Goal: Transaction & Acquisition: Purchase product/service

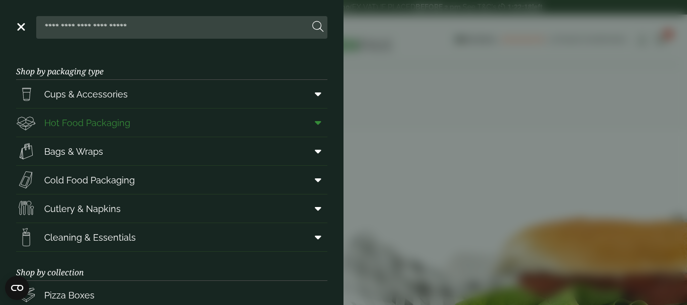
click at [315, 123] on icon at bounding box center [318, 123] width 7 height 10
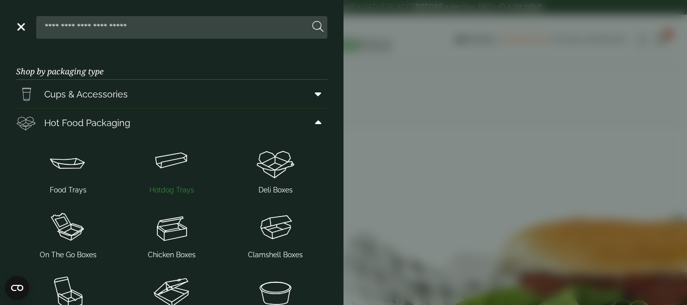
click at [173, 157] on img at bounding box center [172, 163] width 96 height 40
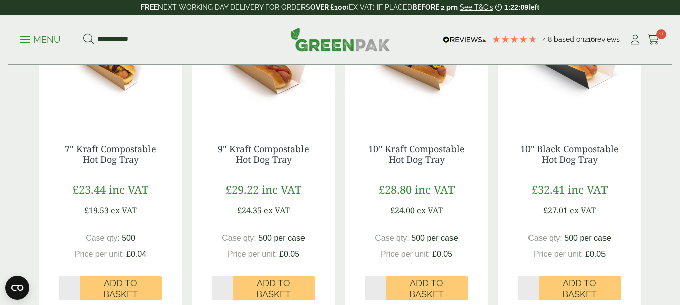
scroll to position [302, 0]
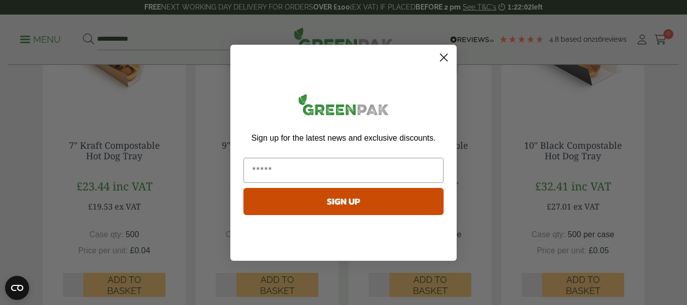
click at [444, 56] on circle "Close dialog" at bounding box center [444, 57] width 17 height 17
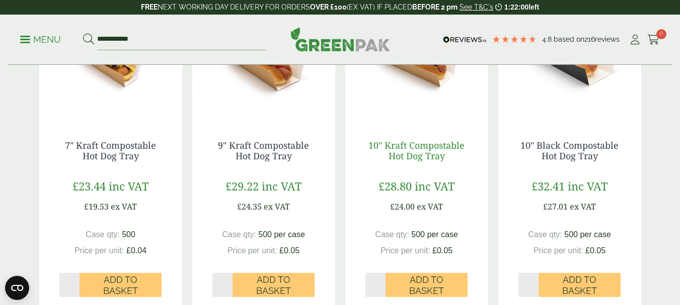
click at [414, 155] on link "10" Kraft Compostable Hot Dog Tray" at bounding box center [416, 150] width 96 height 23
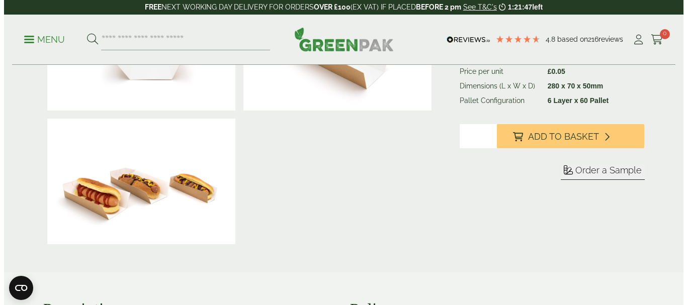
scroll to position [252, 0]
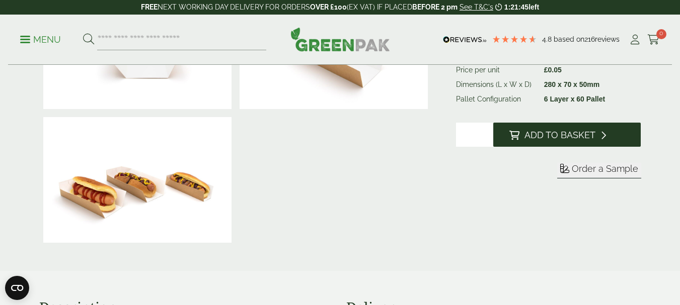
click at [582, 132] on span "Add to Basket" at bounding box center [559, 135] width 71 height 11
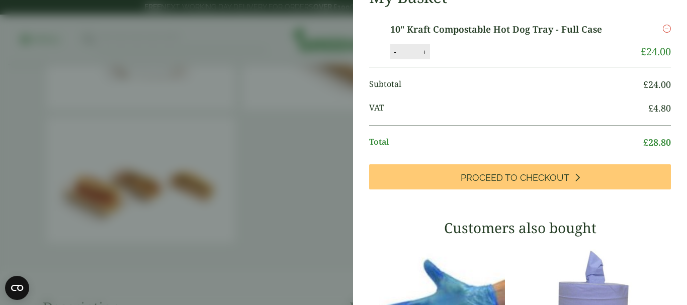
scroll to position [101, 0]
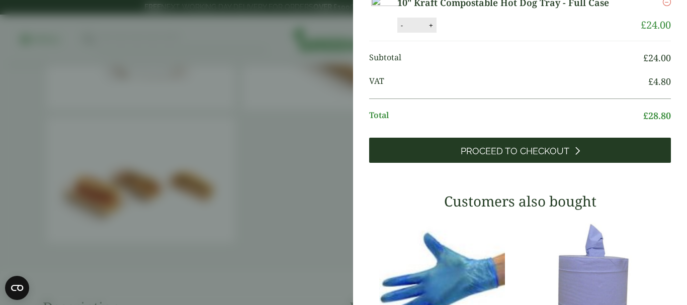
click at [538, 157] on span "Proceed to Checkout" at bounding box center [515, 151] width 109 height 11
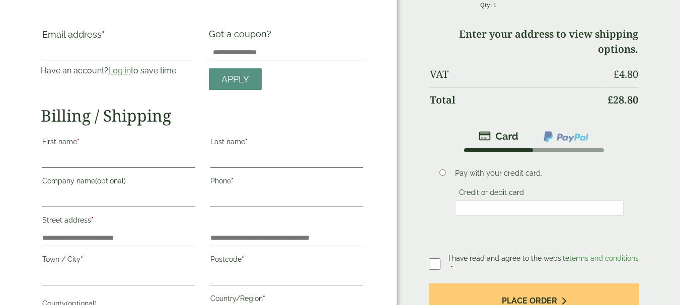
scroll to position [50, 0]
click at [115, 70] on link "Log in" at bounding box center [119, 71] width 23 height 10
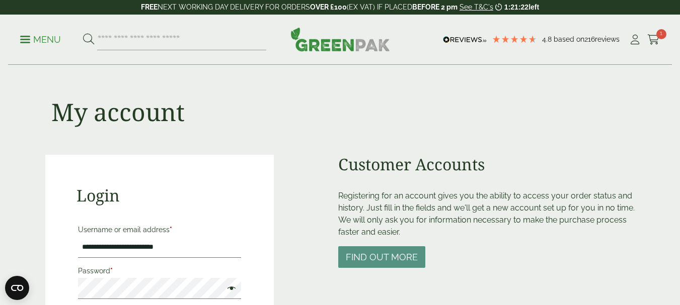
type input "**********"
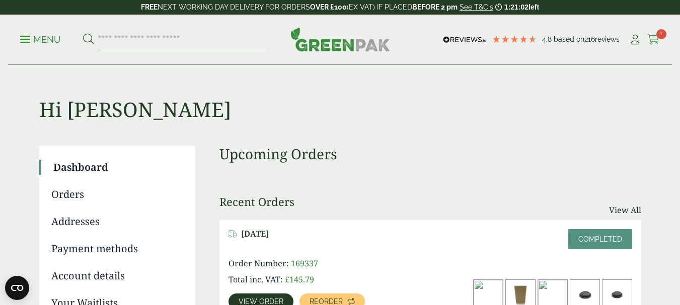
click at [648, 42] on icon at bounding box center [653, 40] width 13 height 10
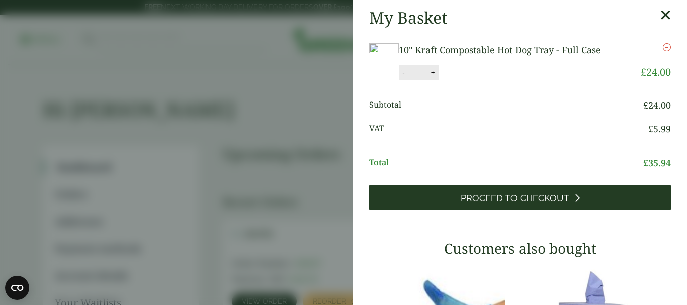
click at [529, 204] on span "Proceed to Checkout" at bounding box center [515, 198] width 109 height 11
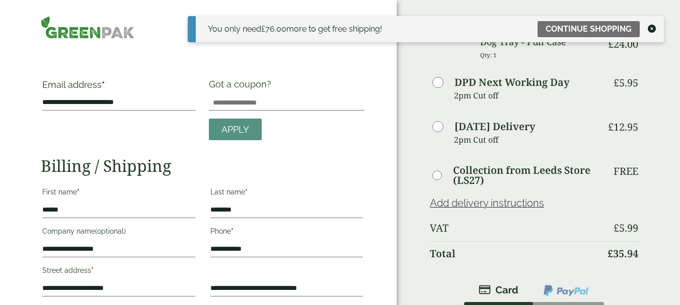
click at [652, 28] on icon at bounding box center [651, 29] width 8 height 8
